Goal: Task Accomplishment & Management: Manage account settings

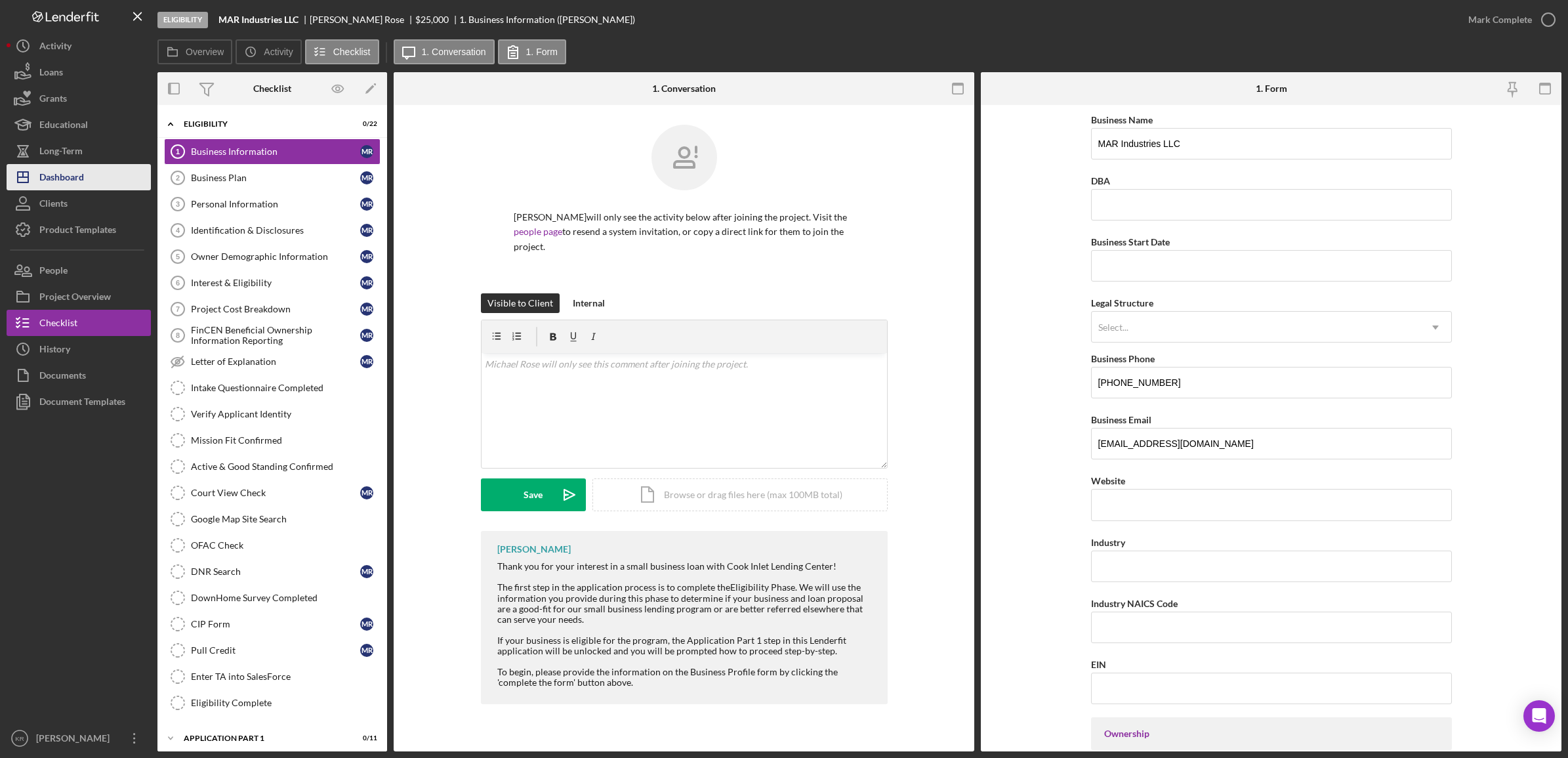
click at [30, 177] on icon "Icon/Dashboard" at bounding box center [23, 177] width 33 height 33
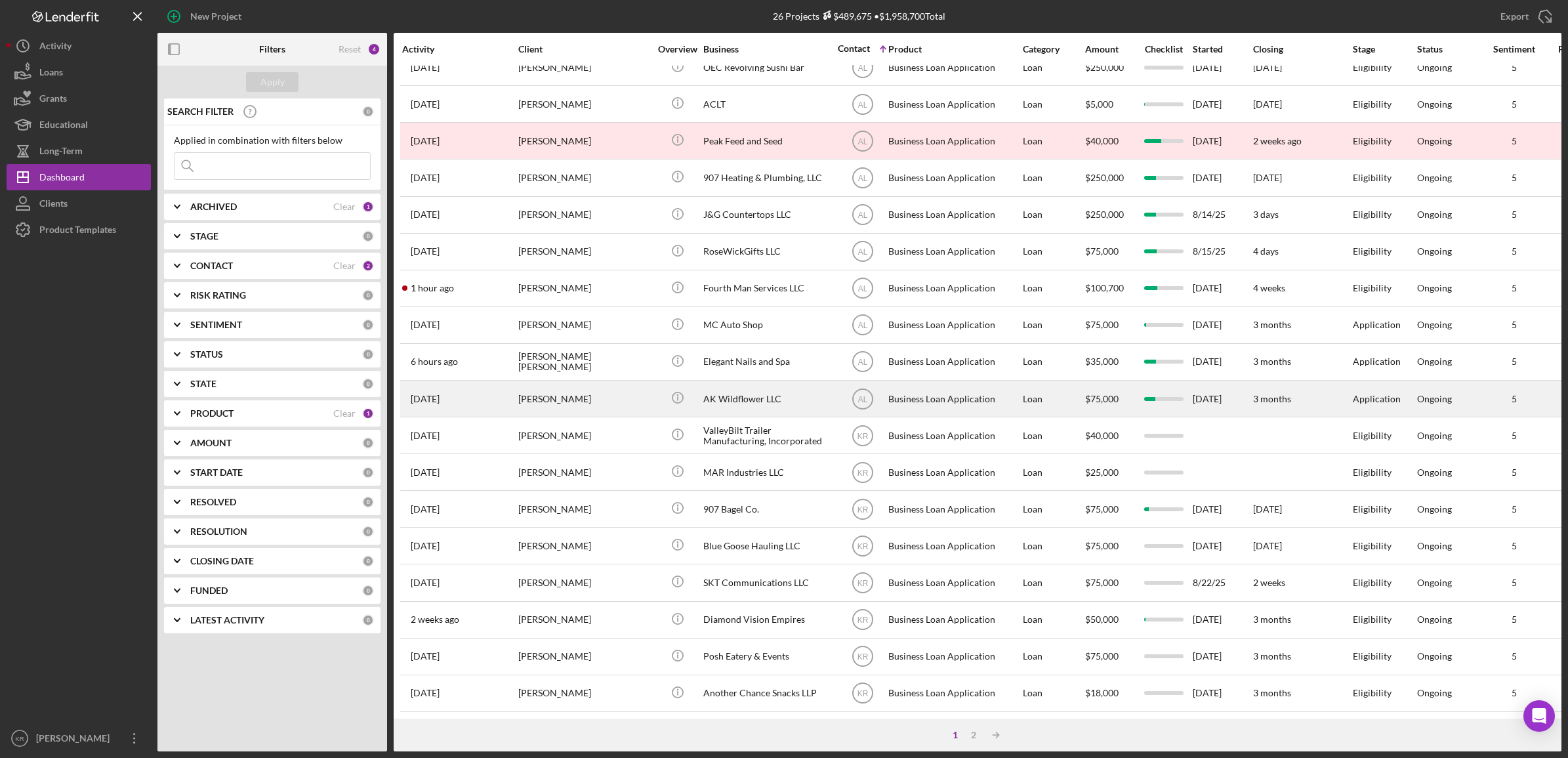
scroll to position [298, 0]
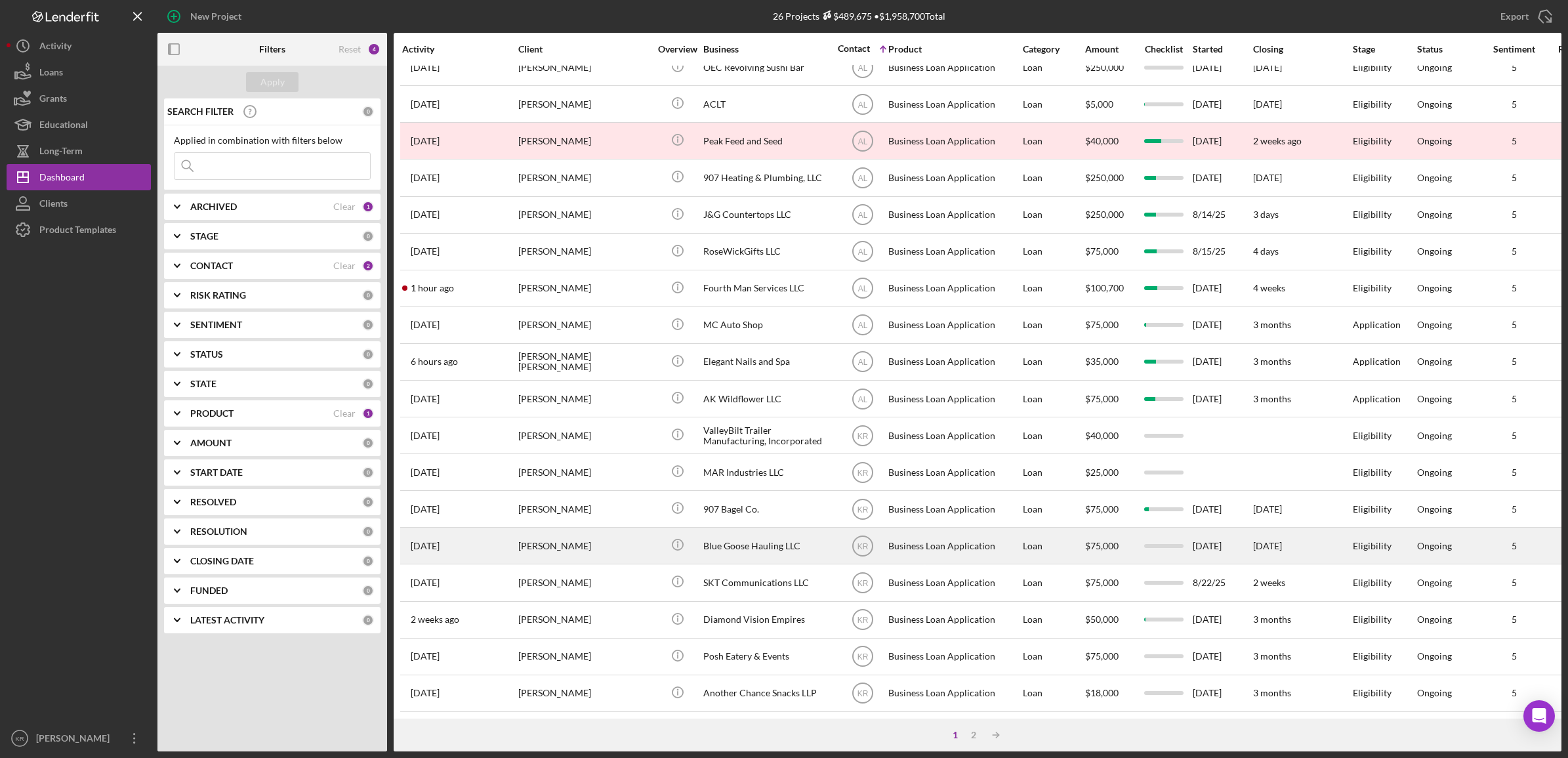
click at [591, 534] on div "[PERSON_NAME]" at bounding box center [584, 545] width 131 height 35
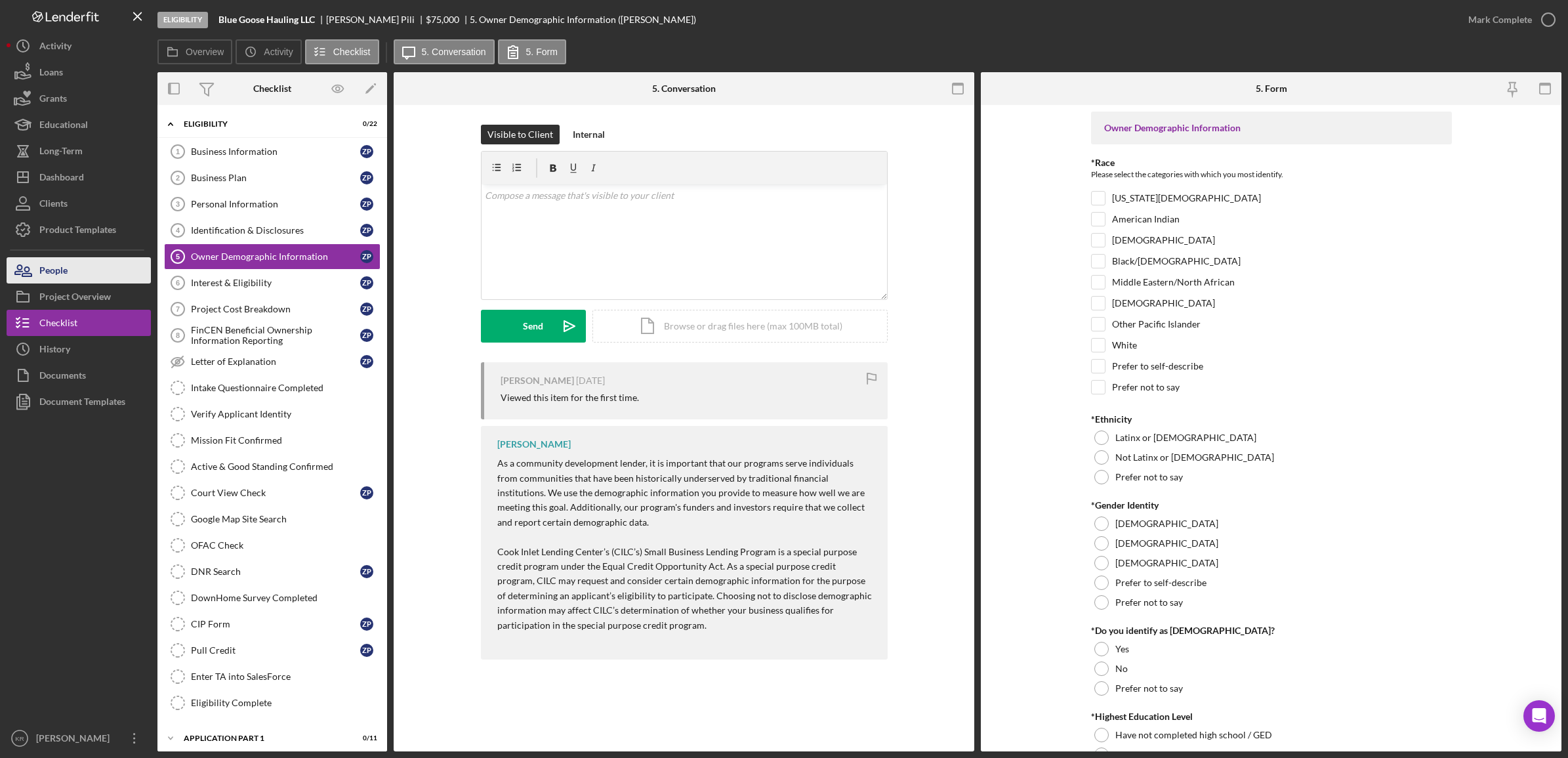
click at [63, 276] on div "People" at bounding box center [53, 271] width 28 height 29
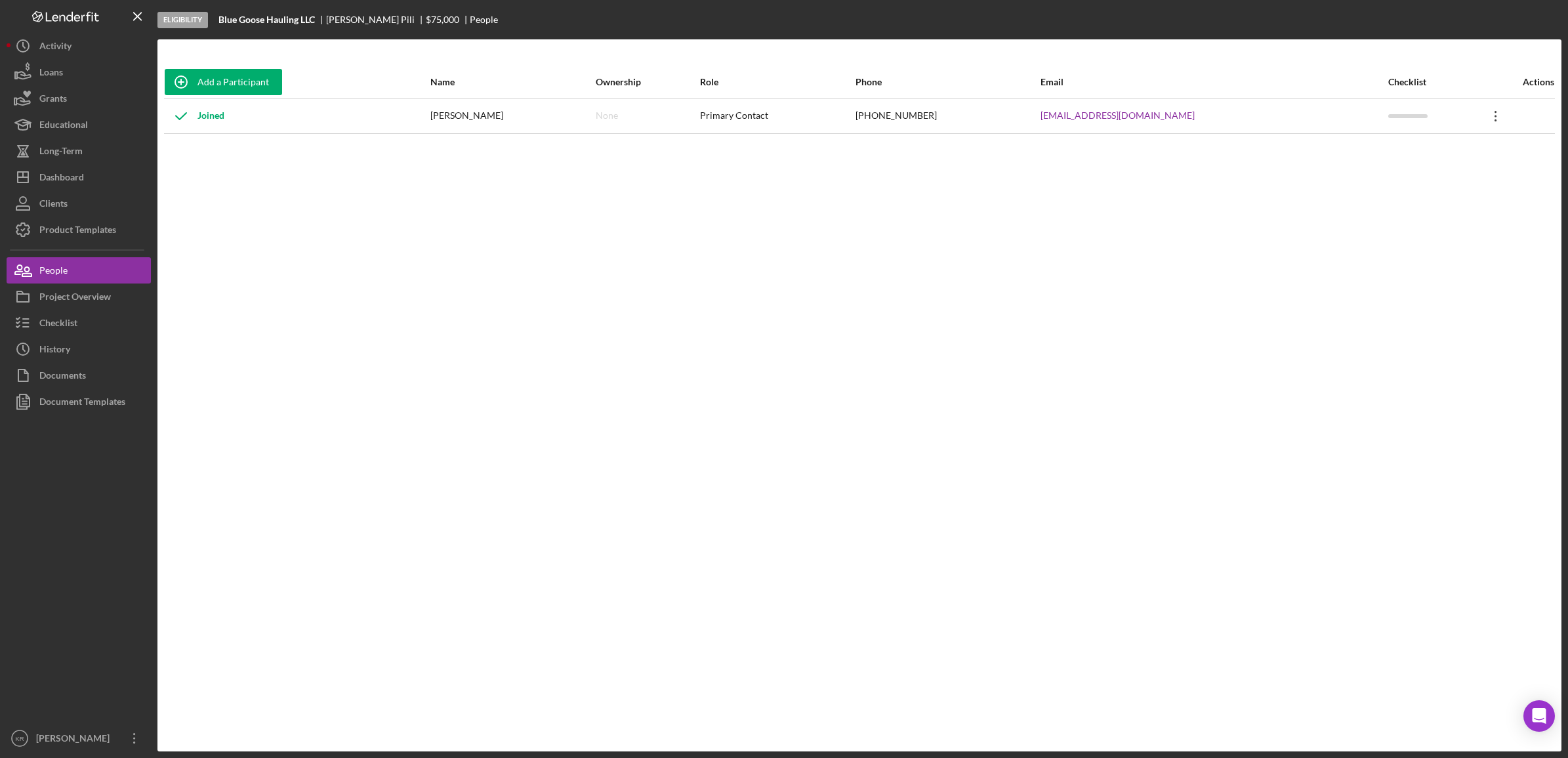
click at [1480, 122] on icon "Icon/Overflow" at bounding box center [1496, 116] width 33 height 33
click at [88, 303] on div "Project Overview" at bounding box center [75, 298] width 71 height 29
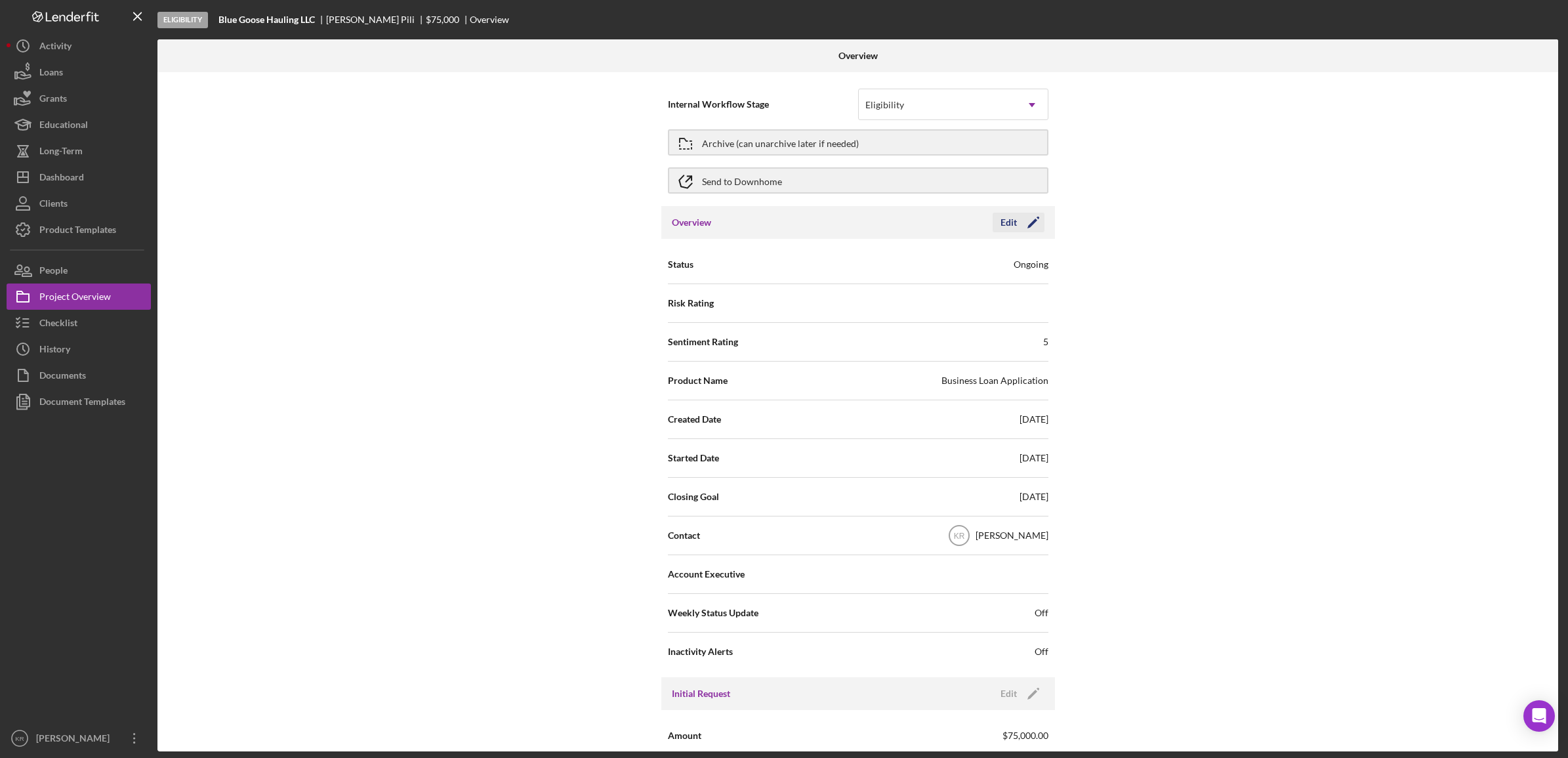
click at [1010, 228] on div "Edit" at bounding box center [1009, 222] width 16 height 20
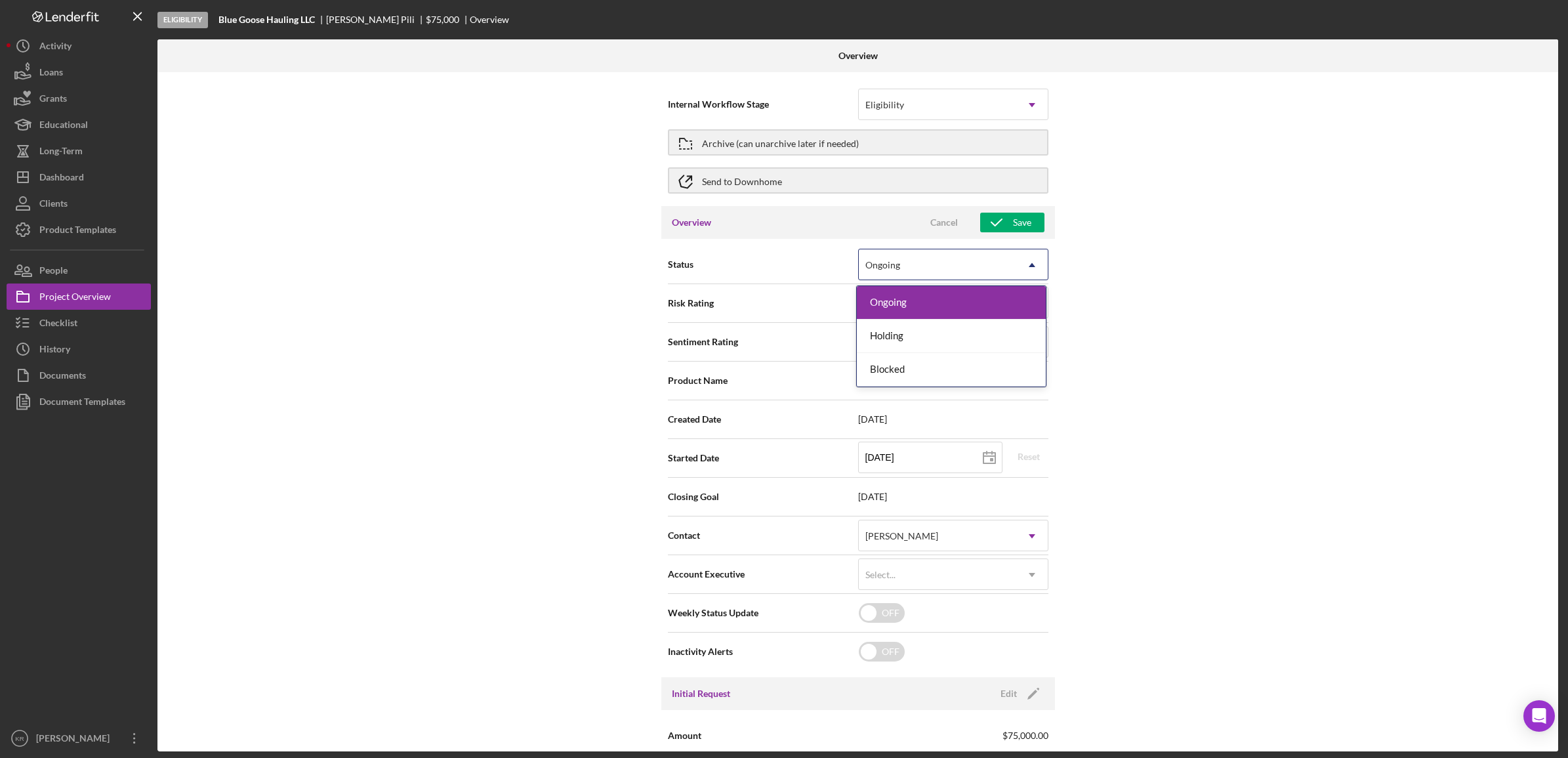
click at [933, 264] on div "Ongoing" at bounding box center [938, 265] width 157 height 30
click at [1447, 276] on div "Internal Workflow Stage Eligibility Icon/Dropdown Arrow Archive (can unarchive …" at bounding box center [858, 411] width 1401 height 679
click at [950, 223] on div "Cancel" at bounding box center [944, 222] width 28 height 20
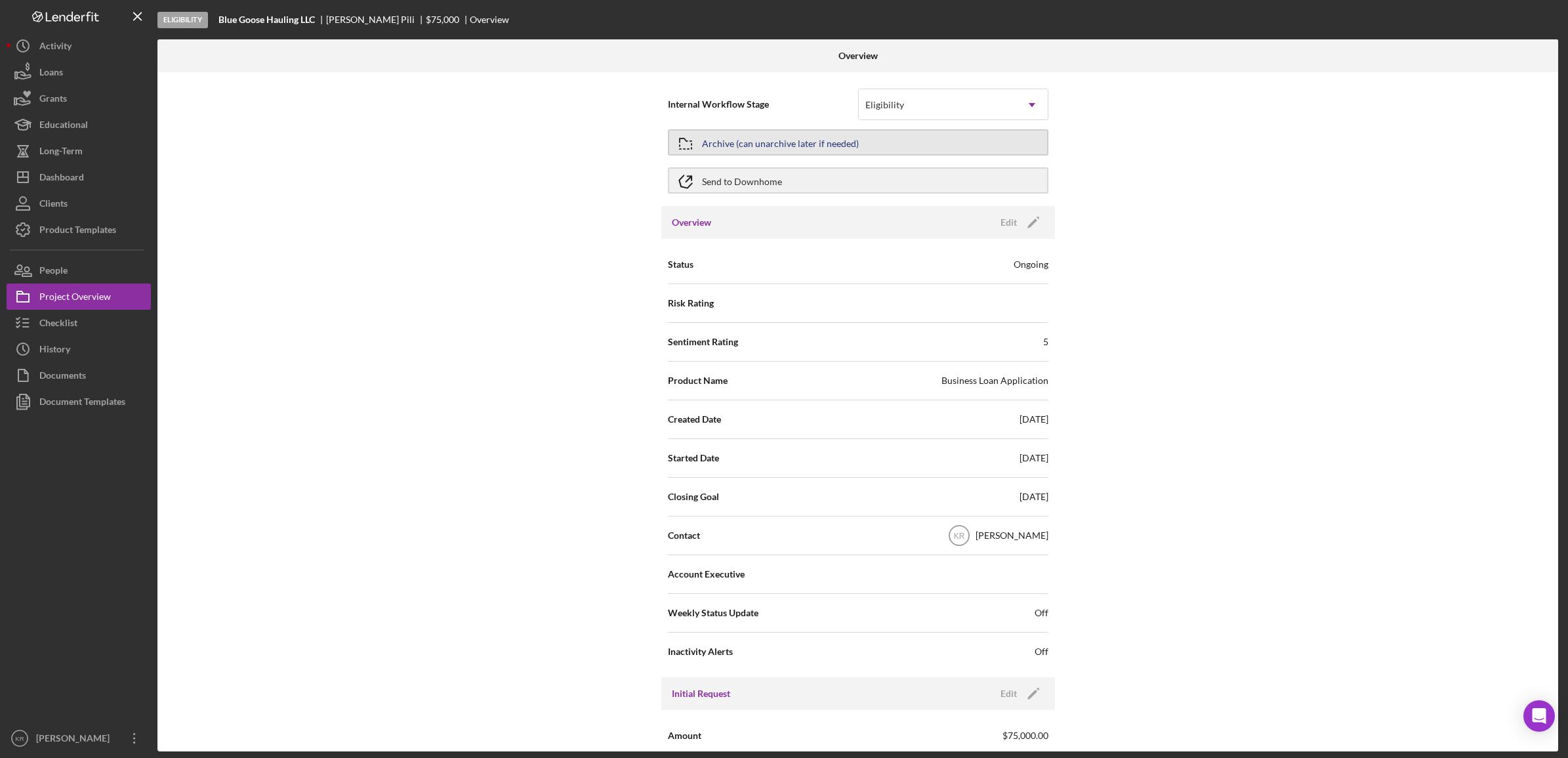
click at [712, 141] on div "Archive (can unarchive later if needed)" at bounding box center [781, 142] width 157 height 24
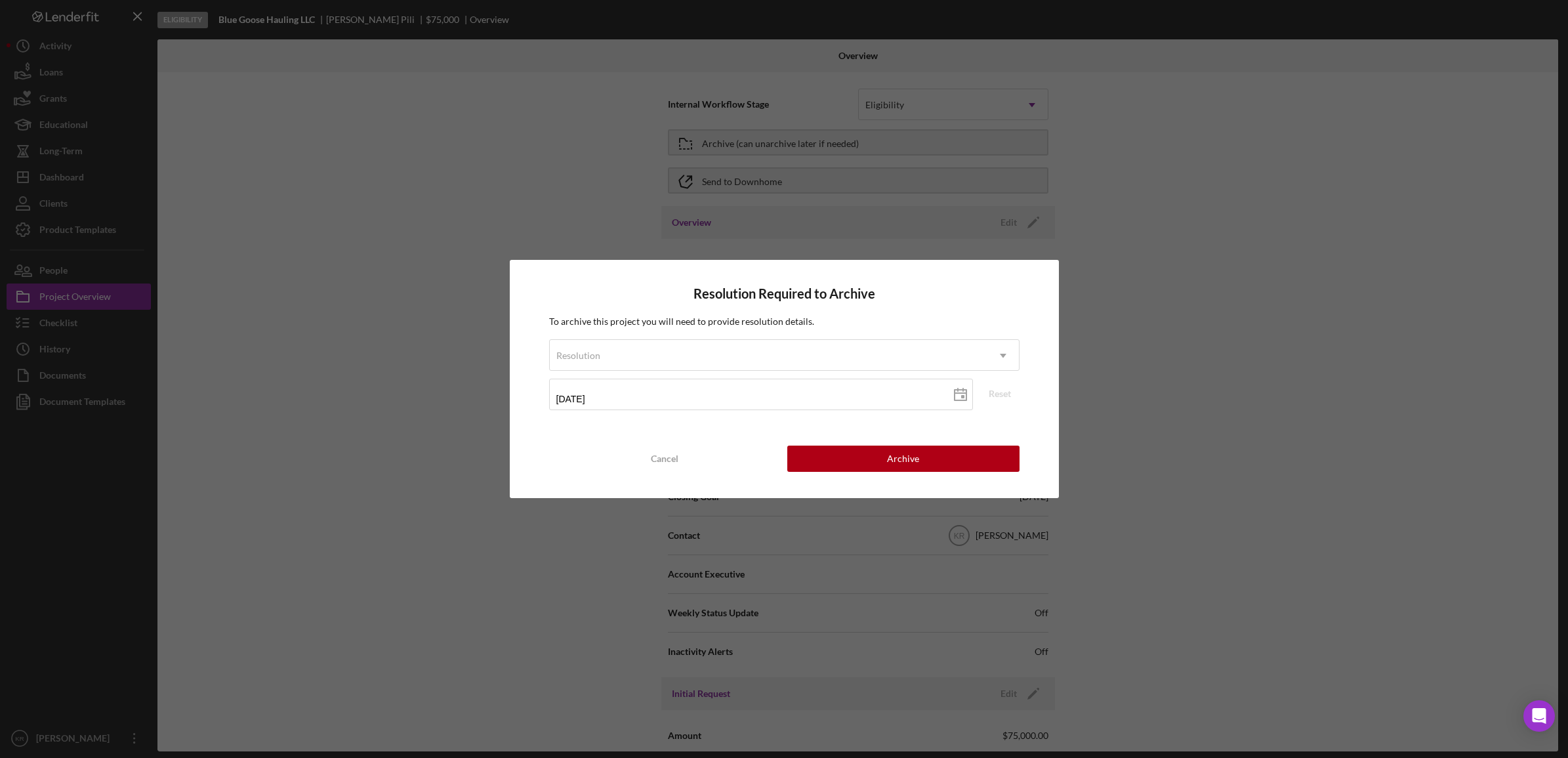
click at [756, 371] on form "Resolution Icon/Dropdown Arrow [DATE] [DATE] Reset" at bounding box center [784, 379] width 470 height 80
click at [766, 346] on div "Resolution" at bounding box center [769, 355] width 437 height 30
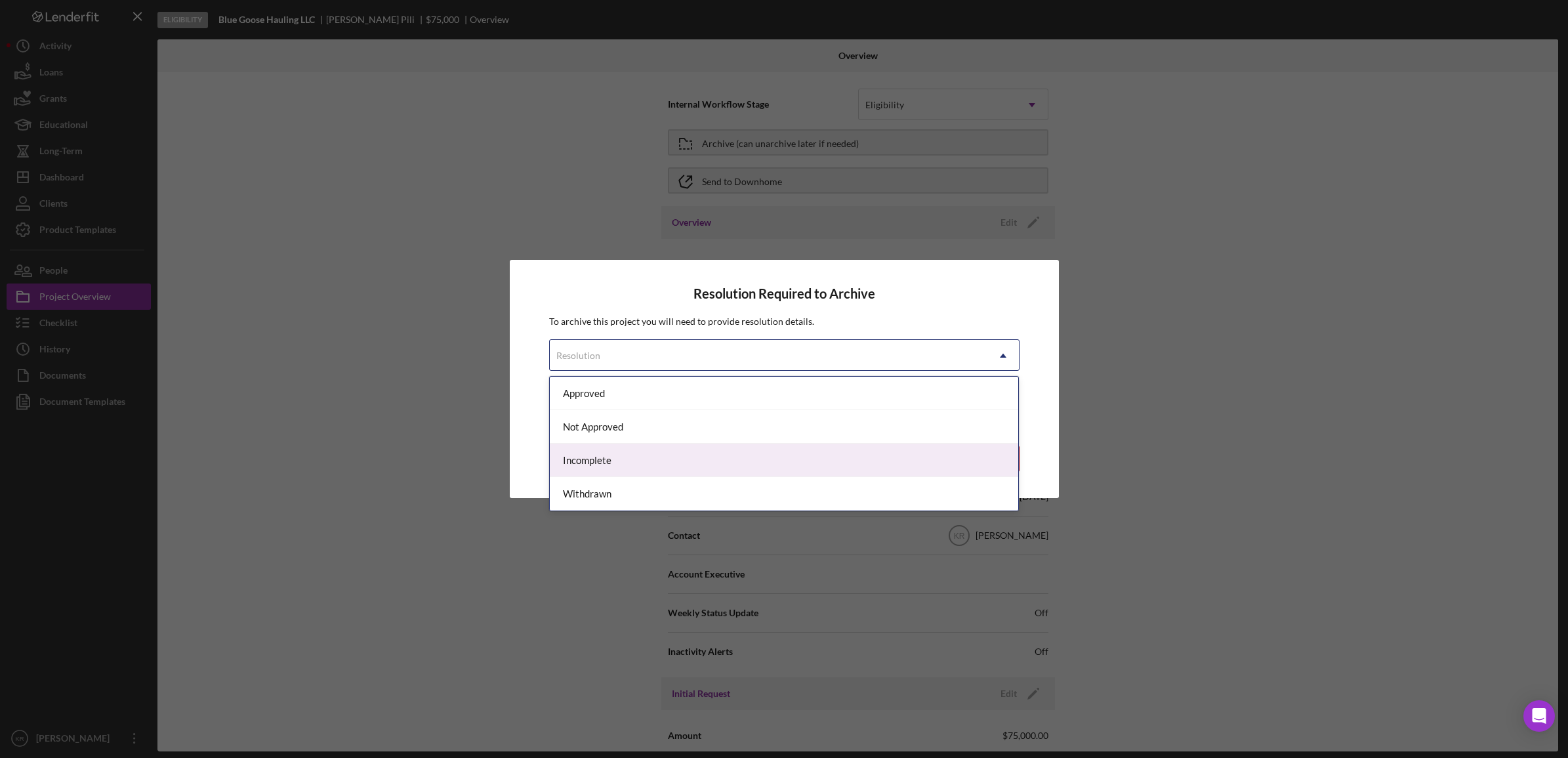
click at [611, 460] on div "Incomplete" at bounding box center [784, 460] width 469 height 33
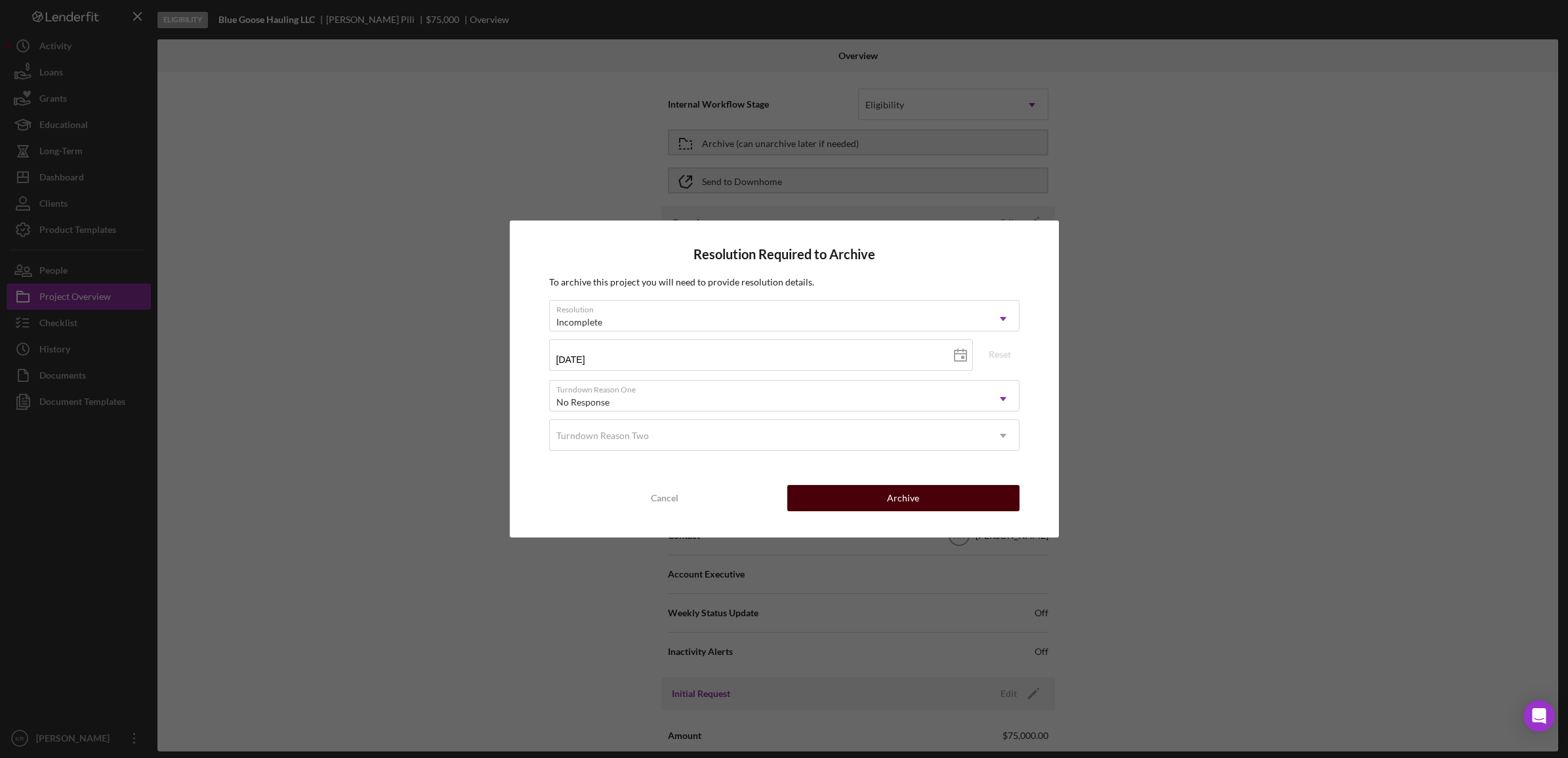
click at [856, 502] on button "Archive" at bounding box center [903, 498] width 232 height 26
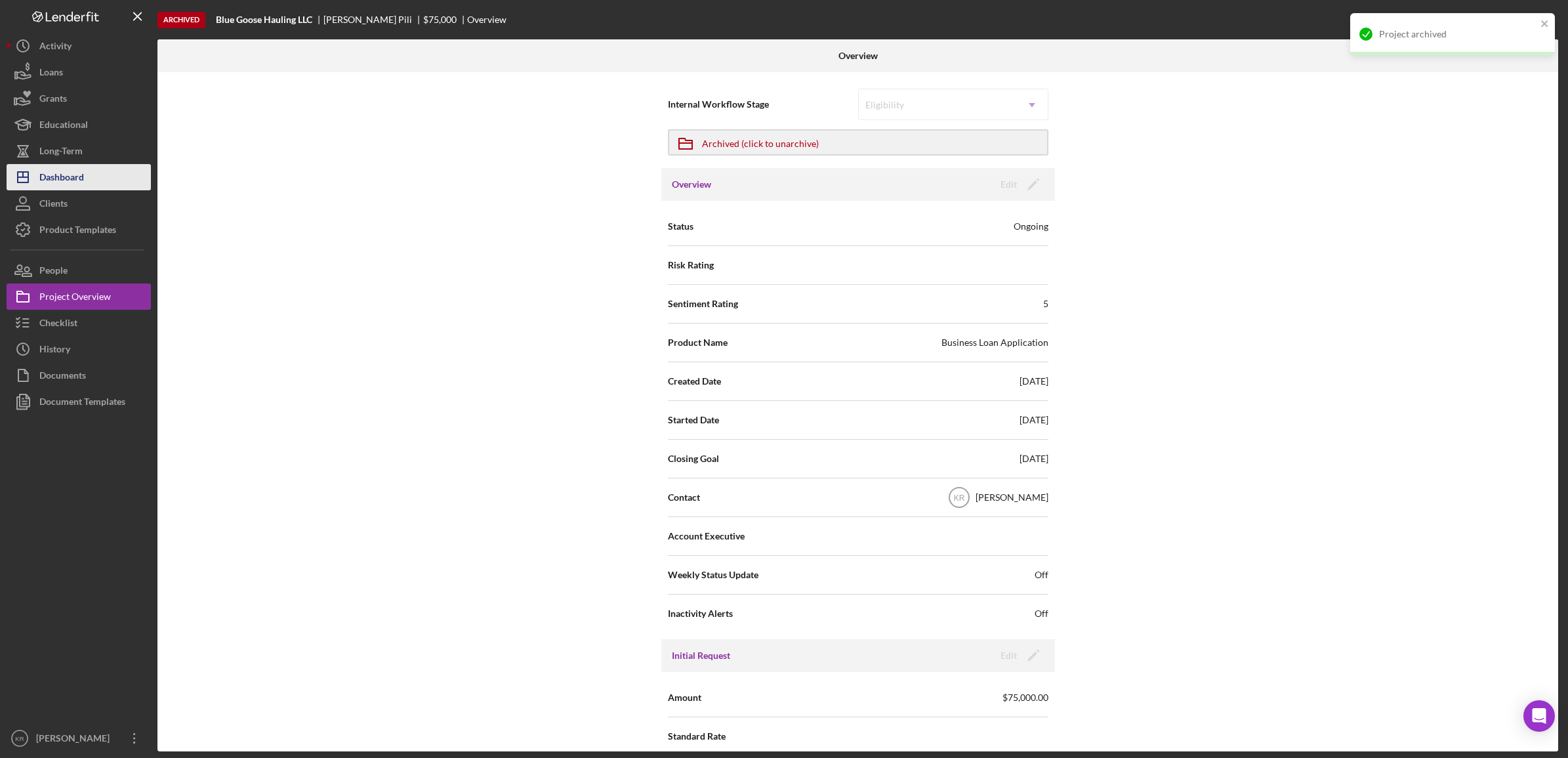
click at [135, 184] on button "Icon/Dashboard Dashboard" at bounding box center [78, 177] width 145 height 26
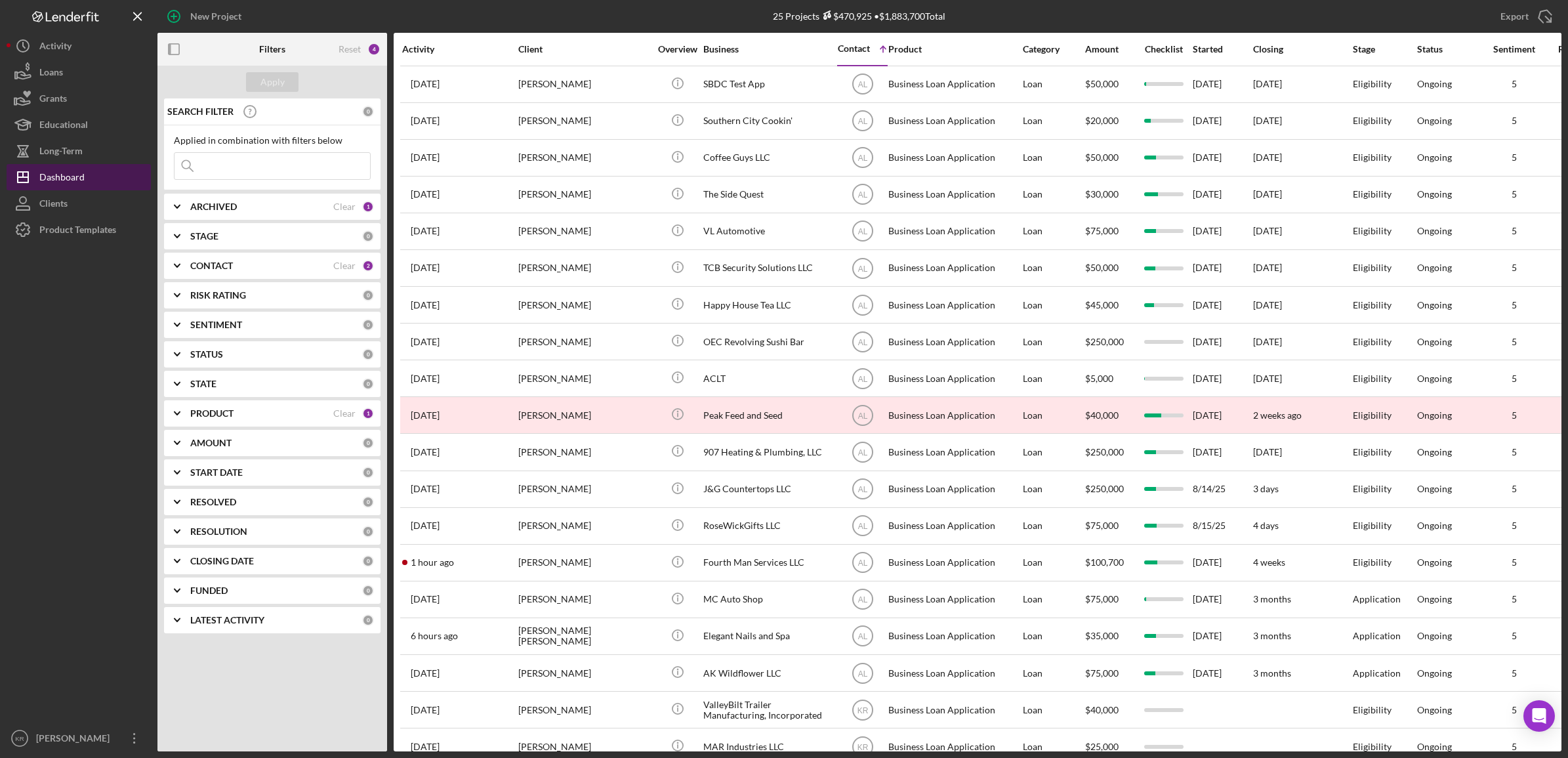
click at [6, 164] on button "Icon/Dashboard Dashboard" at bounding box center [78, 177] width 145 height 26
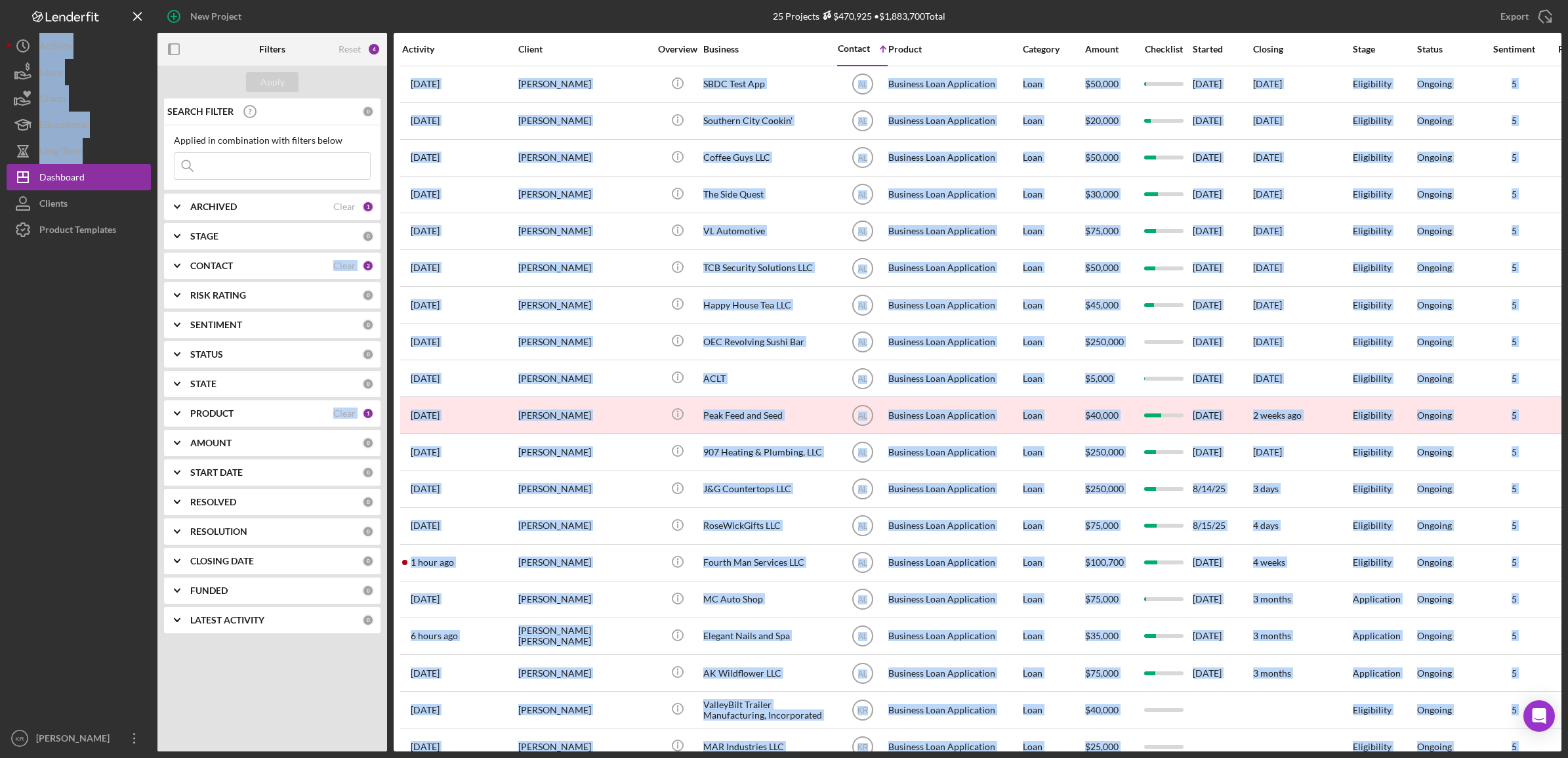
drag, startPoint x: 194, startPoint y: 200, endPoint x: 214, endPoint y: 228, distance: 34.4
click at [214, 228] on div "New Project 25 Projects $470,925 • $1,883,700 Total Export Icon/Export Filters …" at bounding box center [784, 375] width 1555 height 752
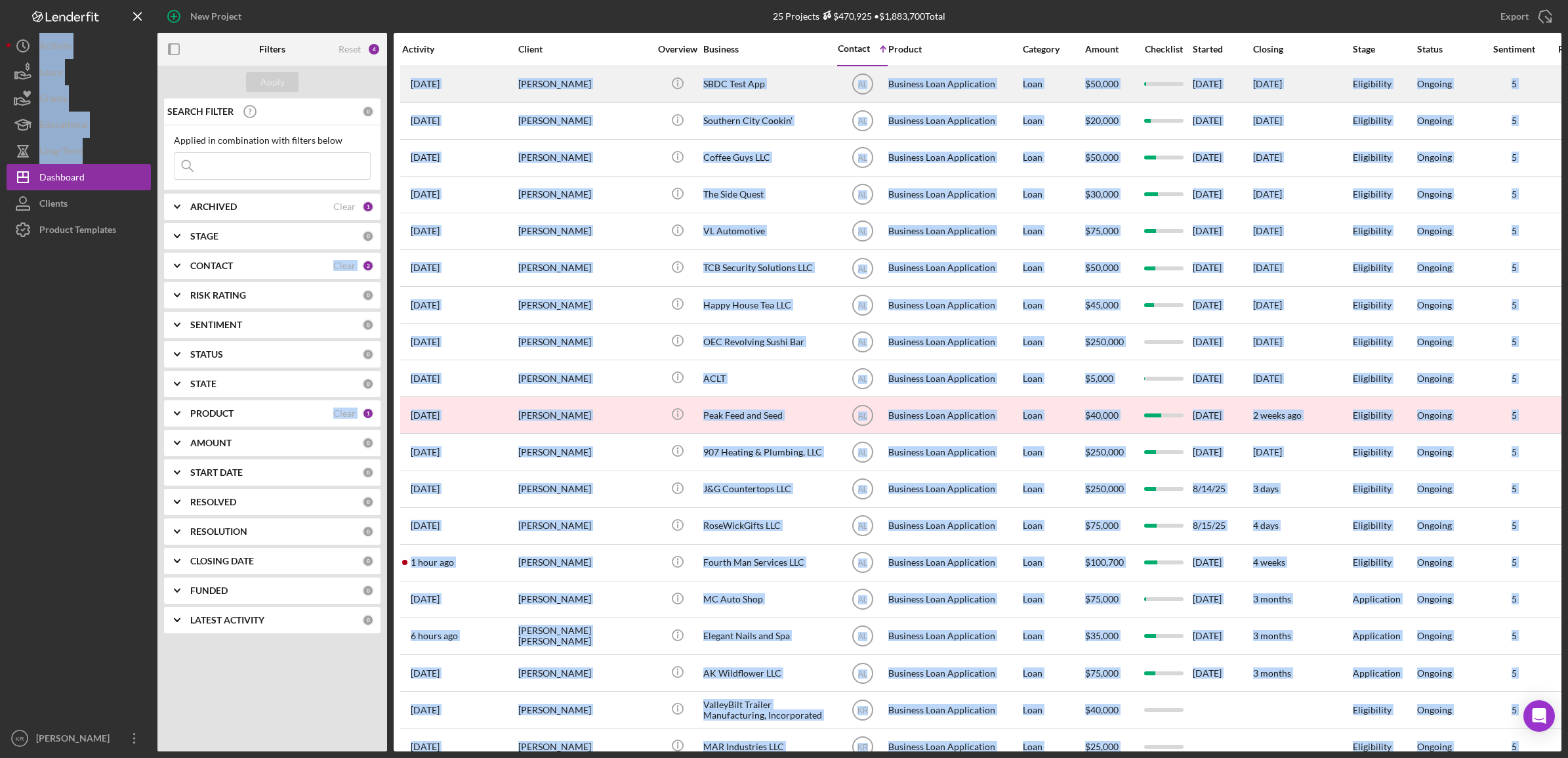
click at [632, 74] on div "[PERSON_NAME]" at bounding box center [584, 84] width 131 height 35
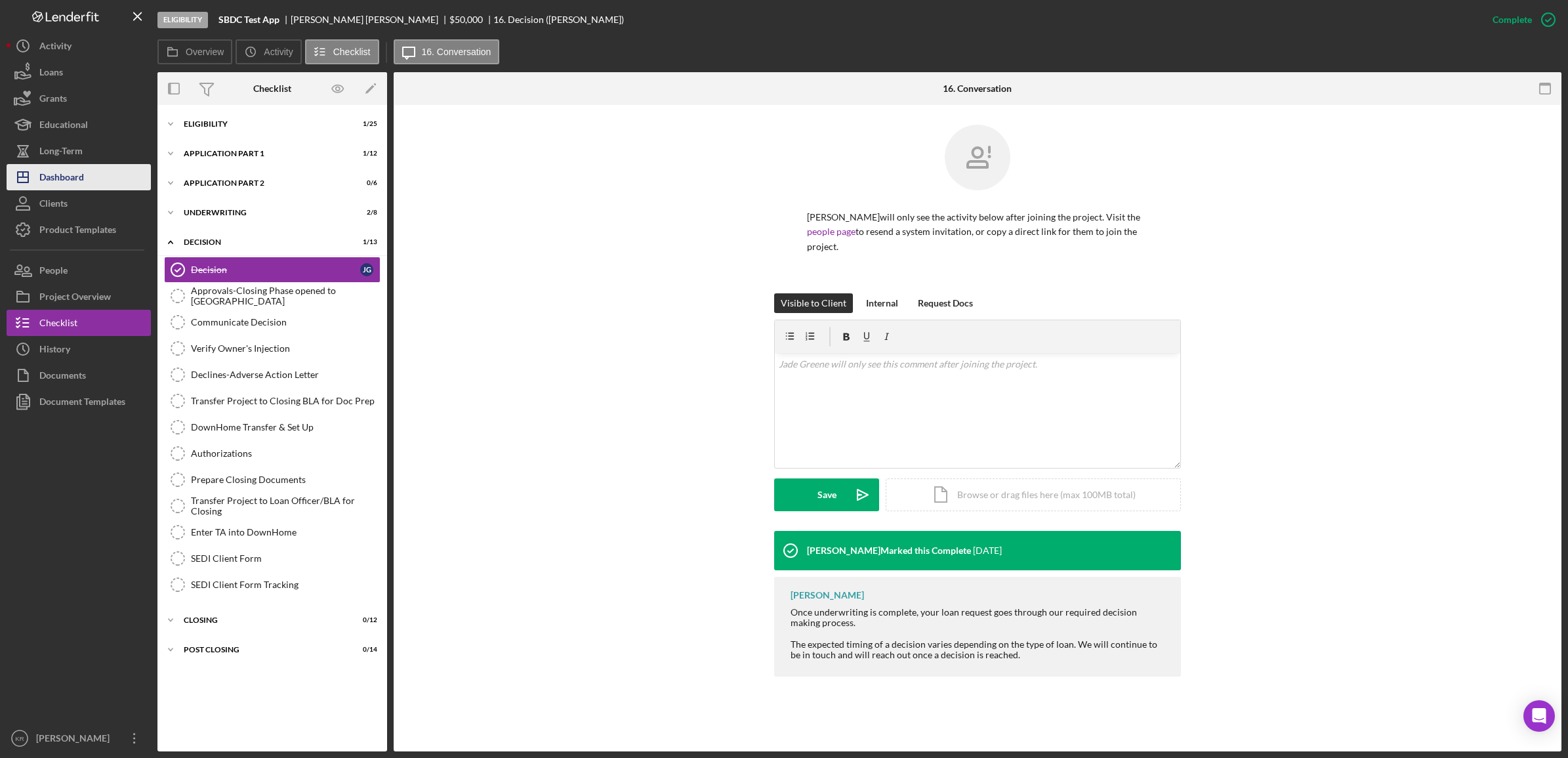
click at [92, 175] on button "Icon/Dashboard Dashboard" at bounding box center [78, 177] width 145 height 26
